Goal: Information Seeking & Learning: Learn about a topic

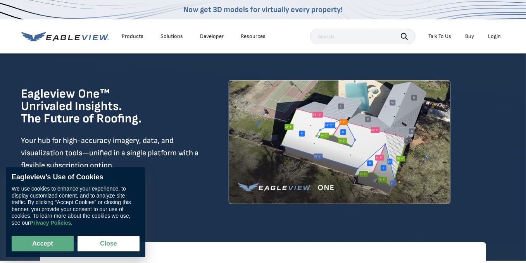
click at [163, 85] on div "Eagleview One™ Unrivaled Insights. The Future of Roofing. Your hub for high-acc…" at bounding box center [263, 142] width 484 height 179
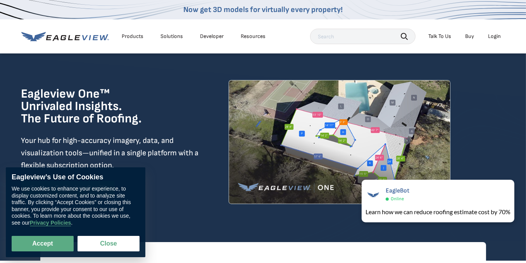
click at [137, 39] on div "Products" at bounding box center [133, 36] width 22 height 7
click at [35, 244] on button "Accept" at bounding box center [43, 244] width 62 height 16
checkbox input "true"
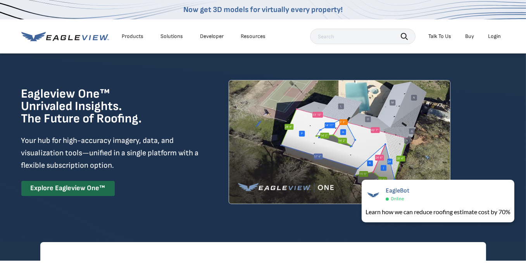
click at [136, 36] on div "Products" at bounding box center [133, 36] width 22 height 7
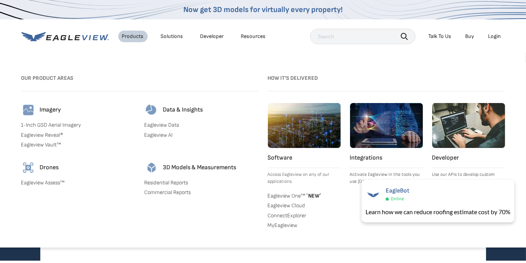
click at [160, 183] on link "Residential Reports" at bounding box center [202, 183] width 114 height 7
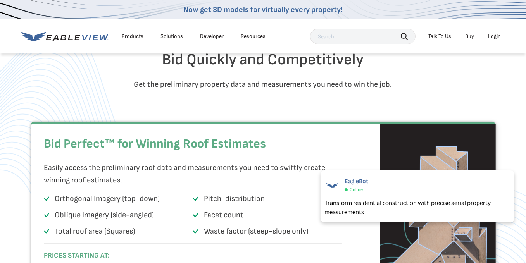
scroll to position [349, 0]
